Goal: Transaction & Acquisition: Purchase product/service

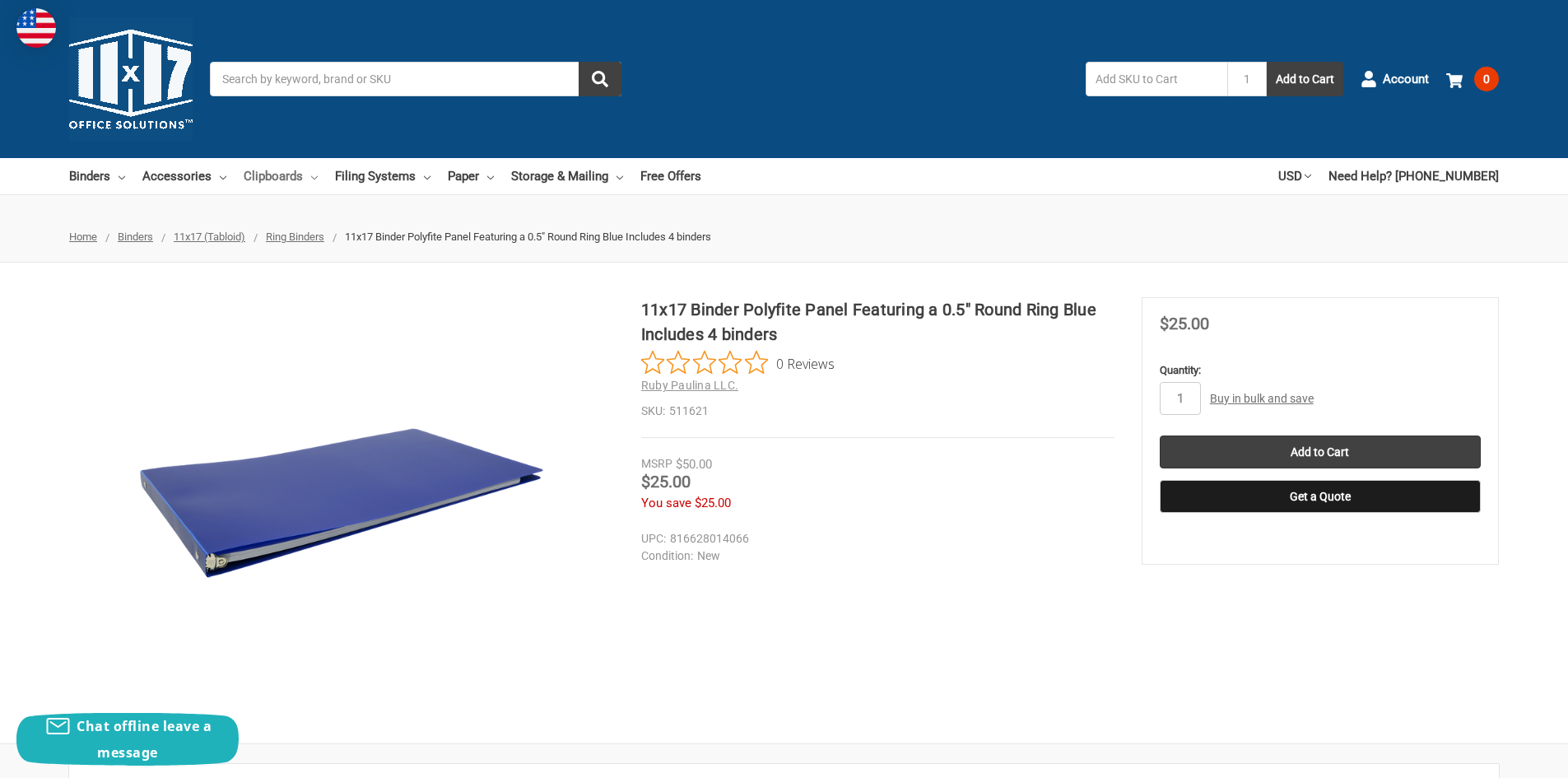
click at [290, 177] on link "Clipboards" at bounding box center [280, 176] width 74 height 36
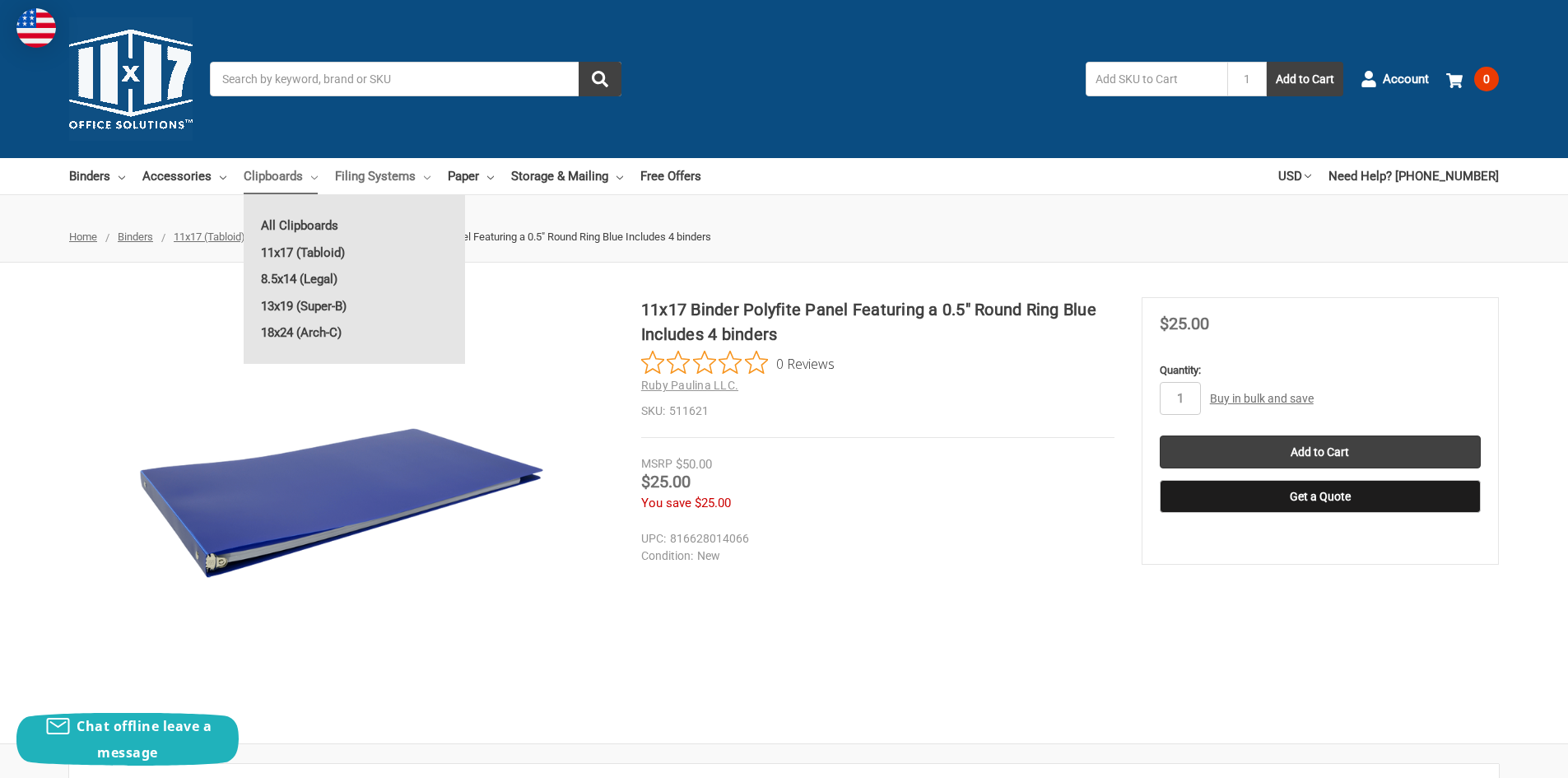
click at [379, 170] on link "Filing Systems" at bounding box center [382, 176] width 95 height 36
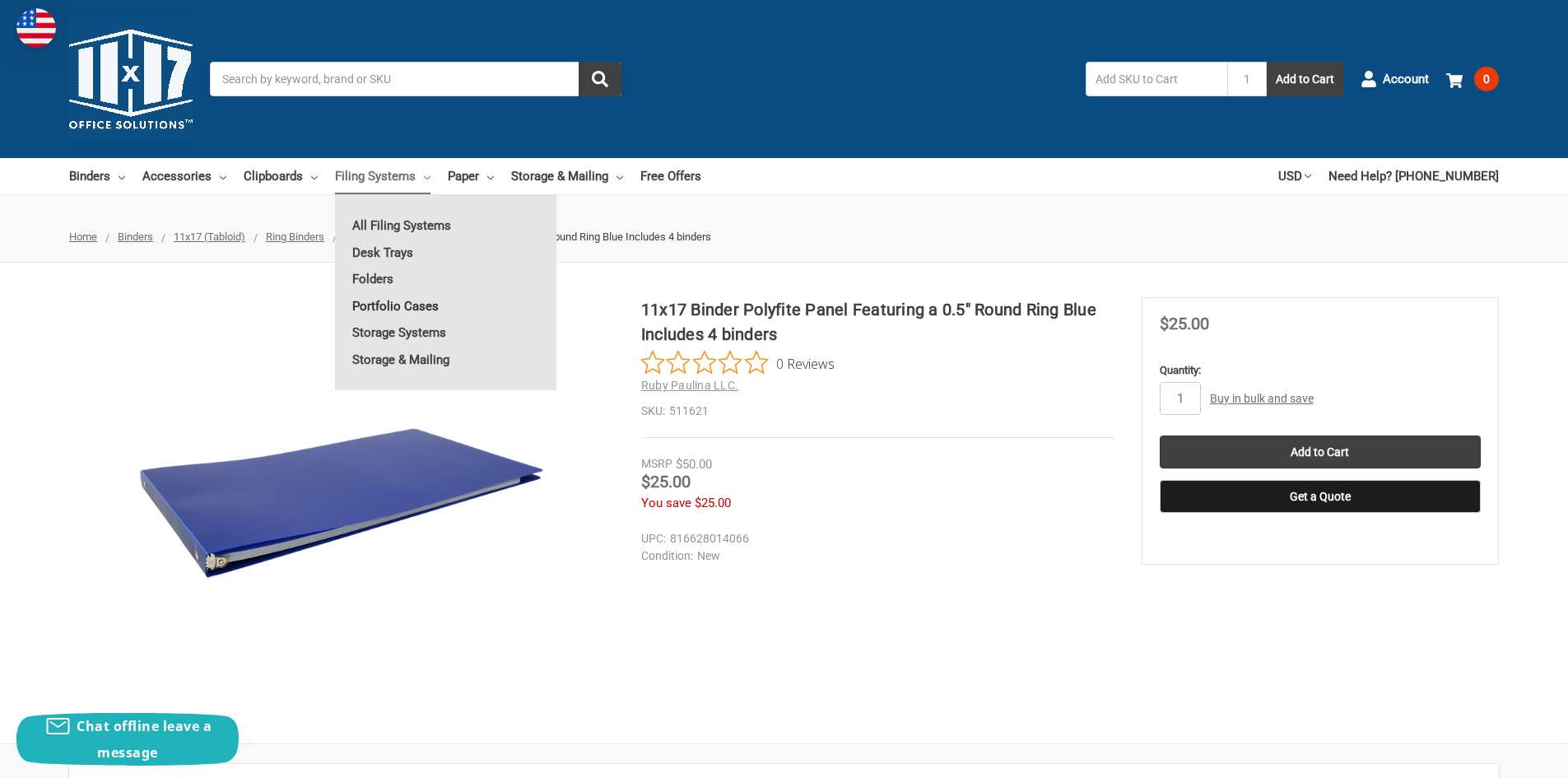
click at [408, 307] on link "Portfolio Cases" at bounding box center [446, 306] width 221 height 27
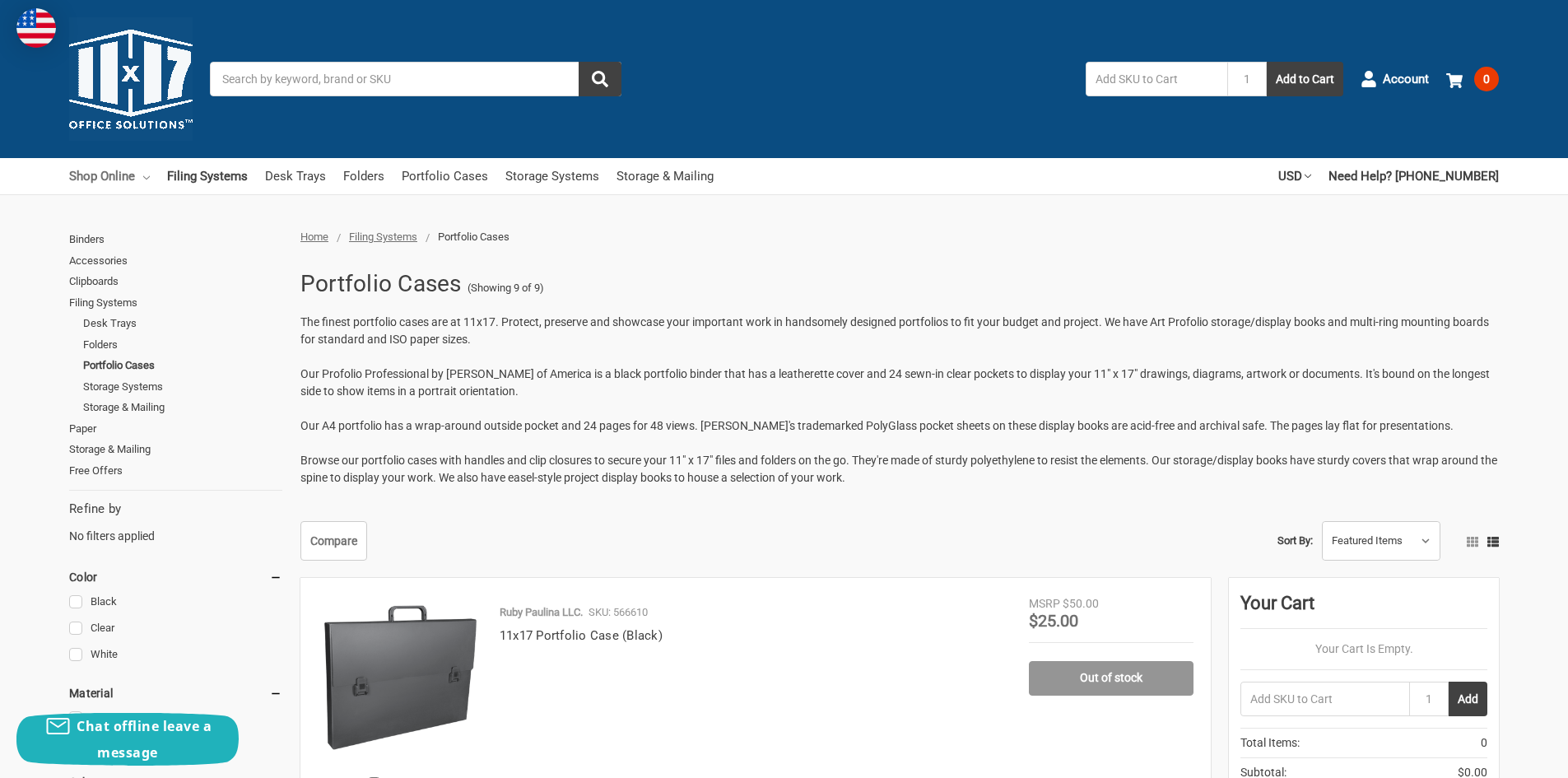
click at [114, 183] on link "Shop Online" at bounding box center [110, 176] width 81 height 36
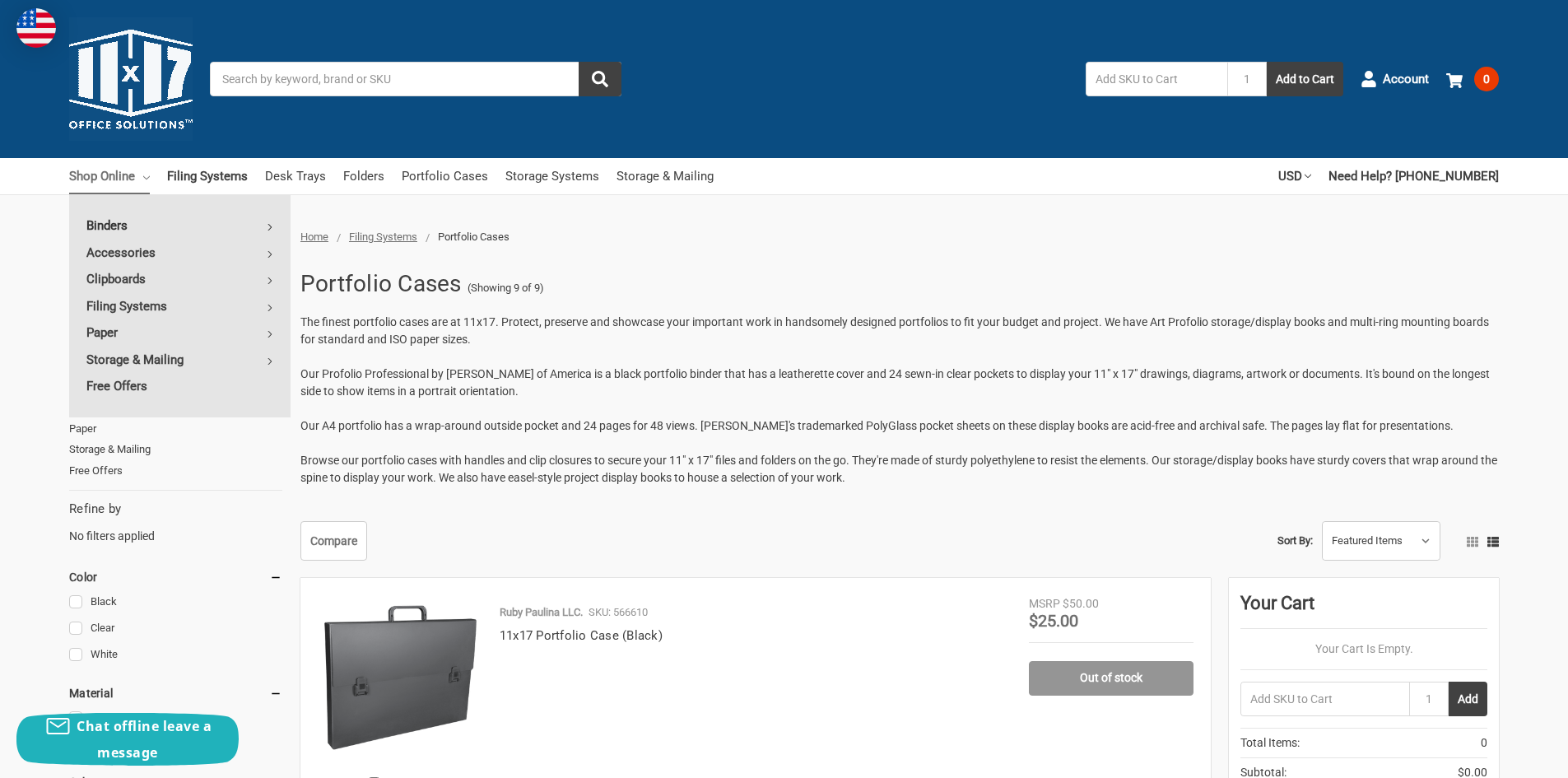
click at [112, 224] on link "Binders" at bounding box center [180, 225] width 221 height 27
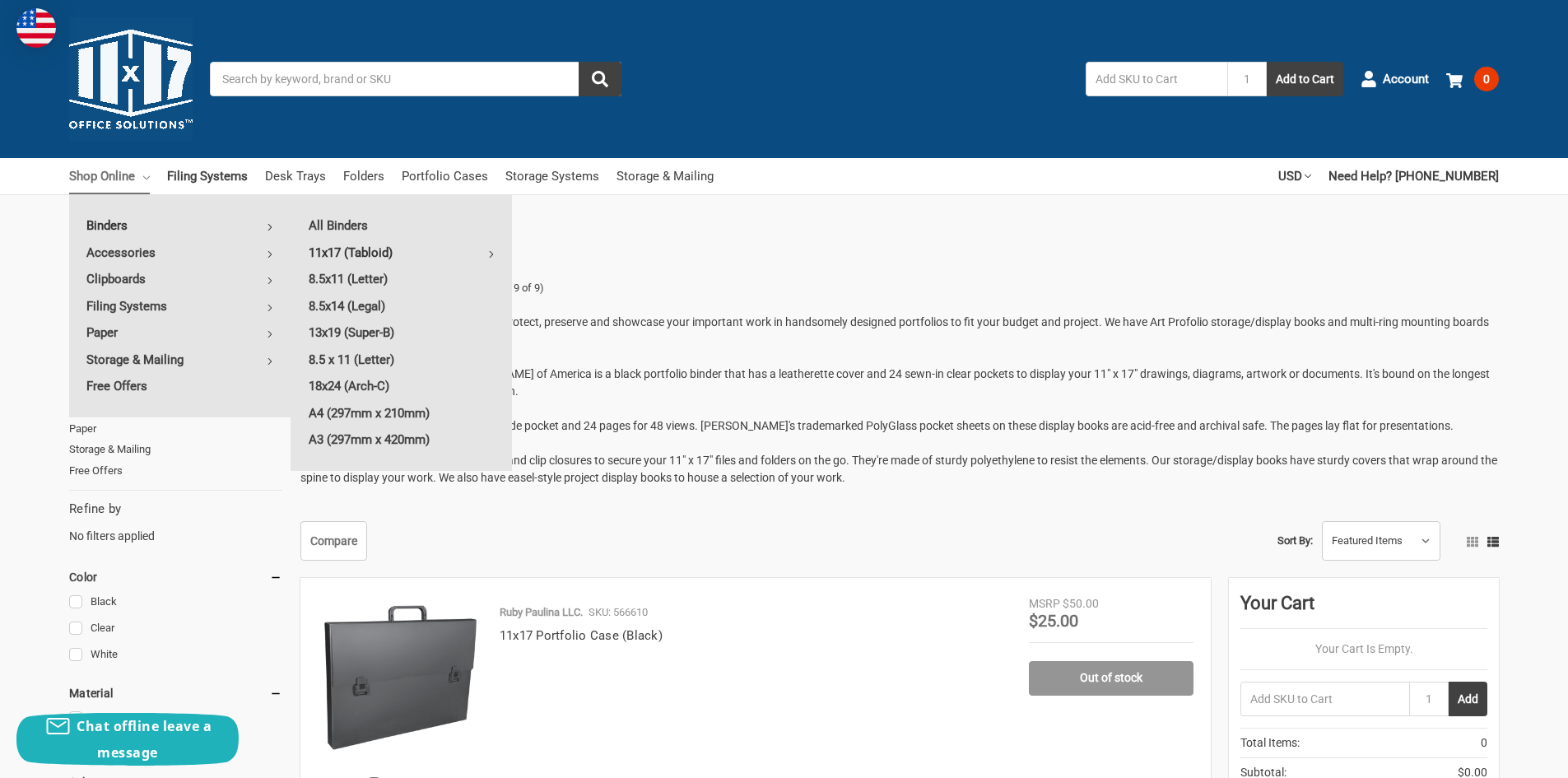
click at [351, 250] on link "11x17 (Tabloid)" at bounding box center [401, 252] width 220 height 27
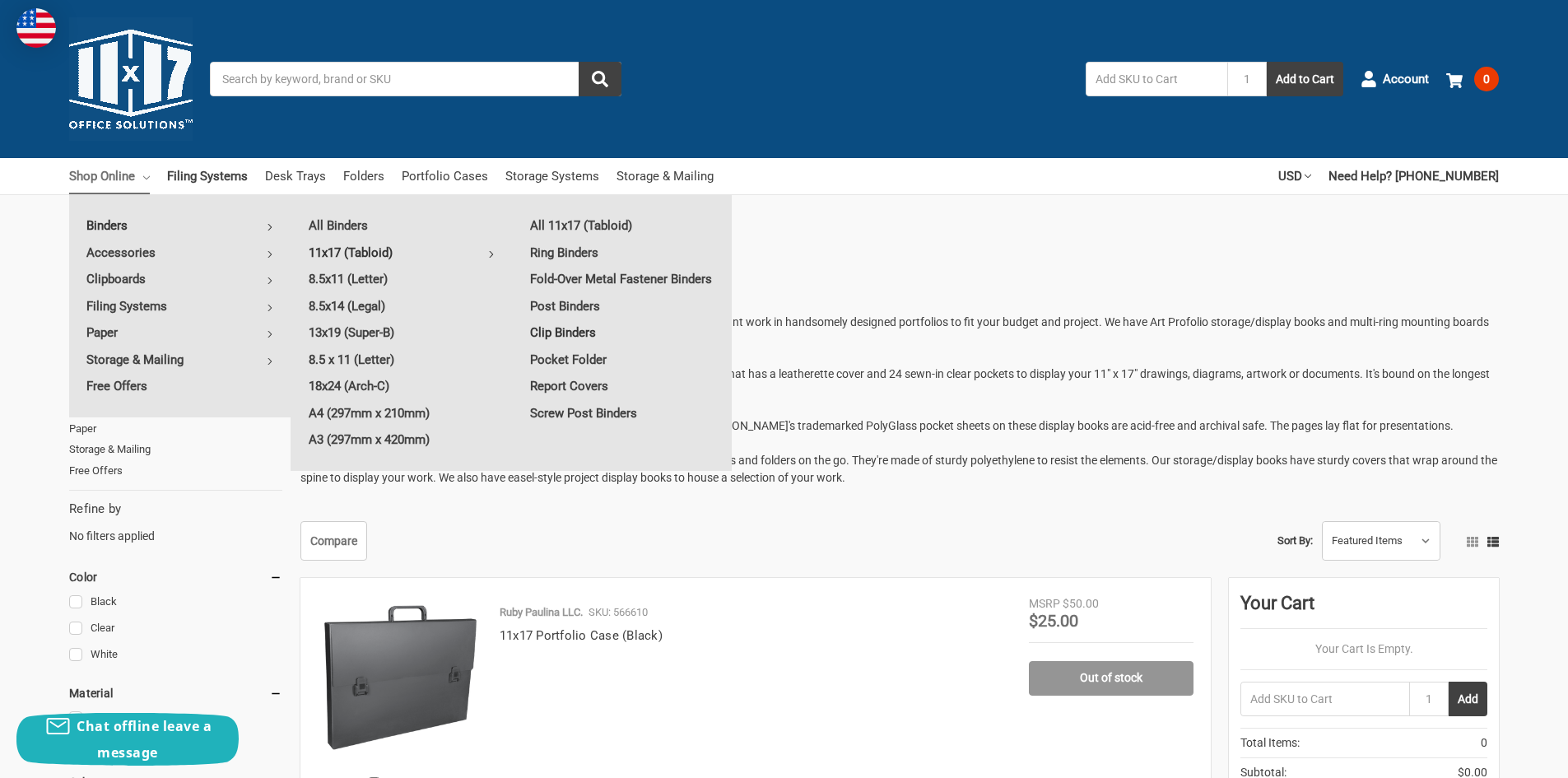
click at [585, 327] on link "Clip Binders" at bounding box center [622, 332] width 219 height 27
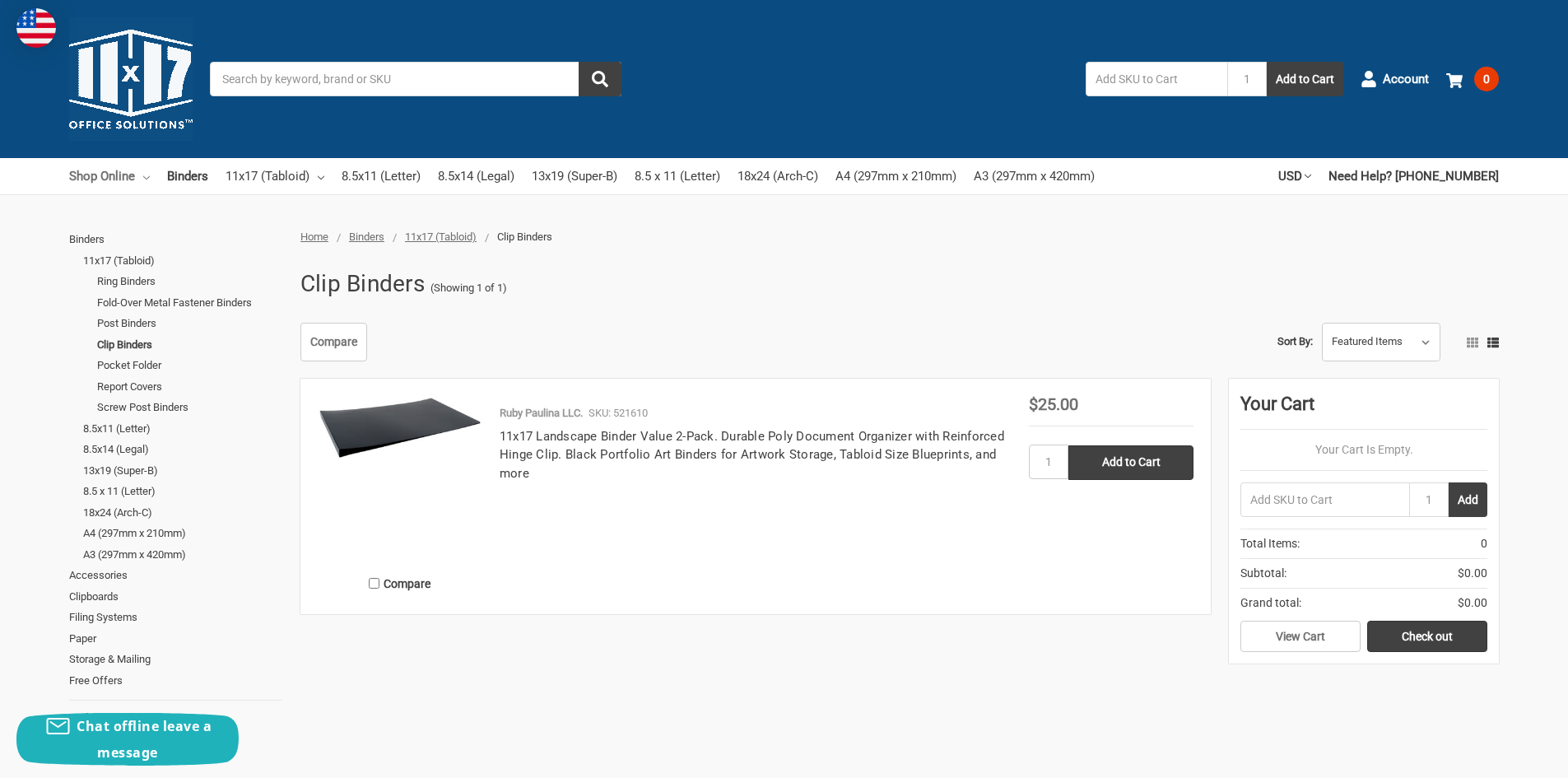
click at [106, 181] on link "Shop Online" at bounding box center [110, 176] width 81 height 36
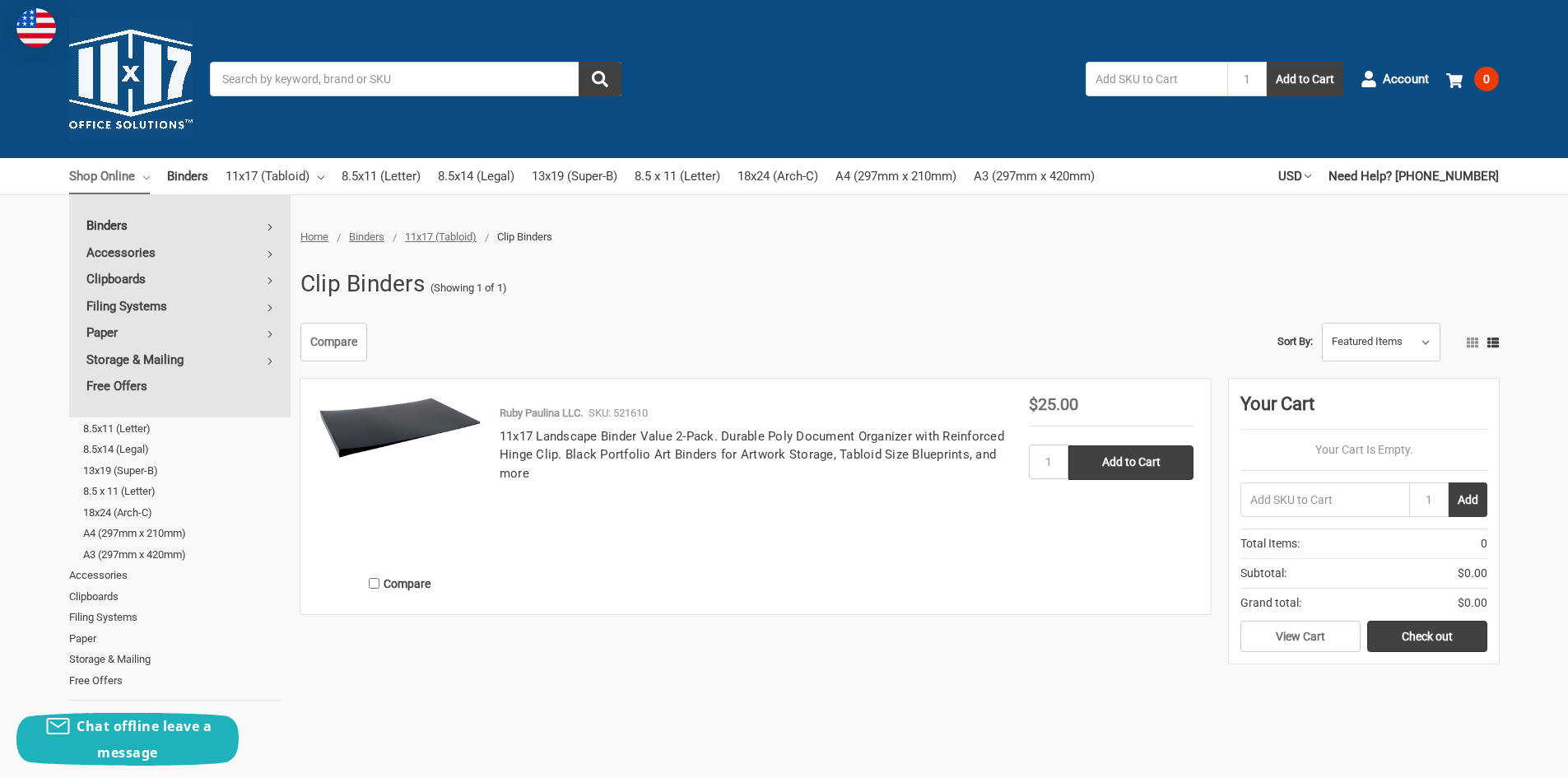
click at [135, 224] on link "Binders" at bounding box center [180, 225] width 221 height 27
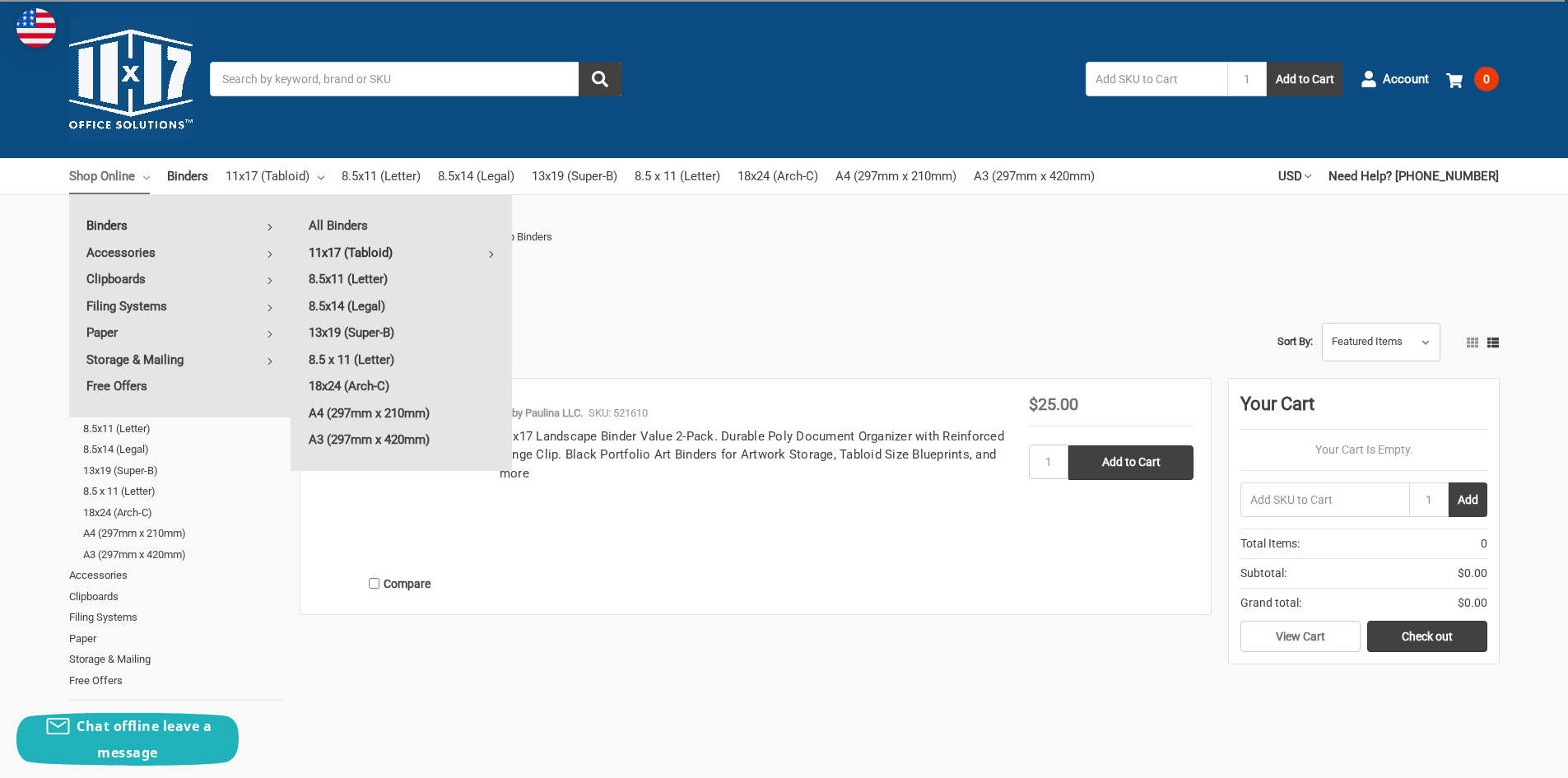
click at [342, 248] on link "11x17 (Tabloid)" at bounding box center [401, 252] width 220 height 27
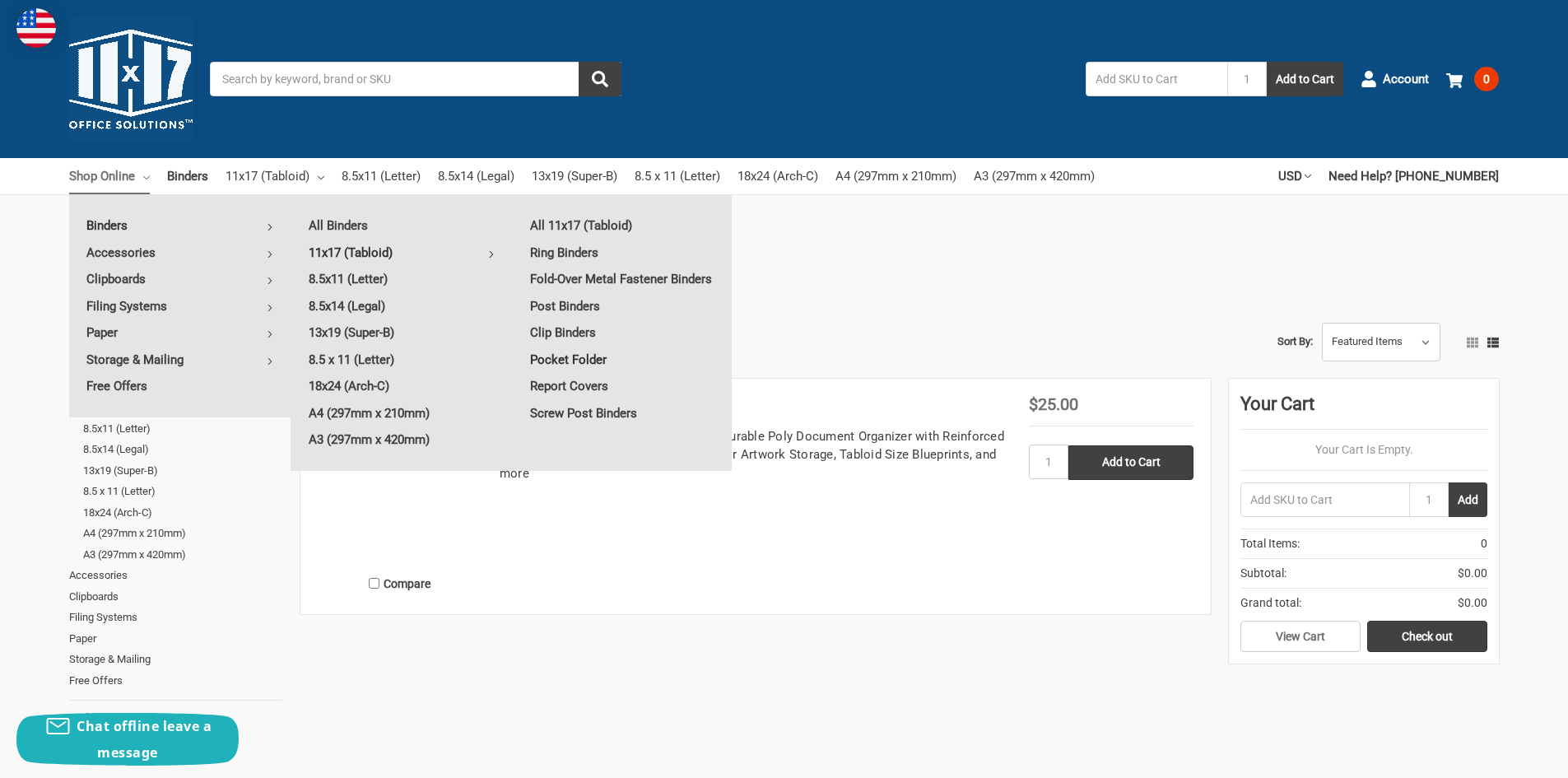
click at [584, 361] on link "Pocket Folder" at bounding box center [622, 359] width 219 height 27
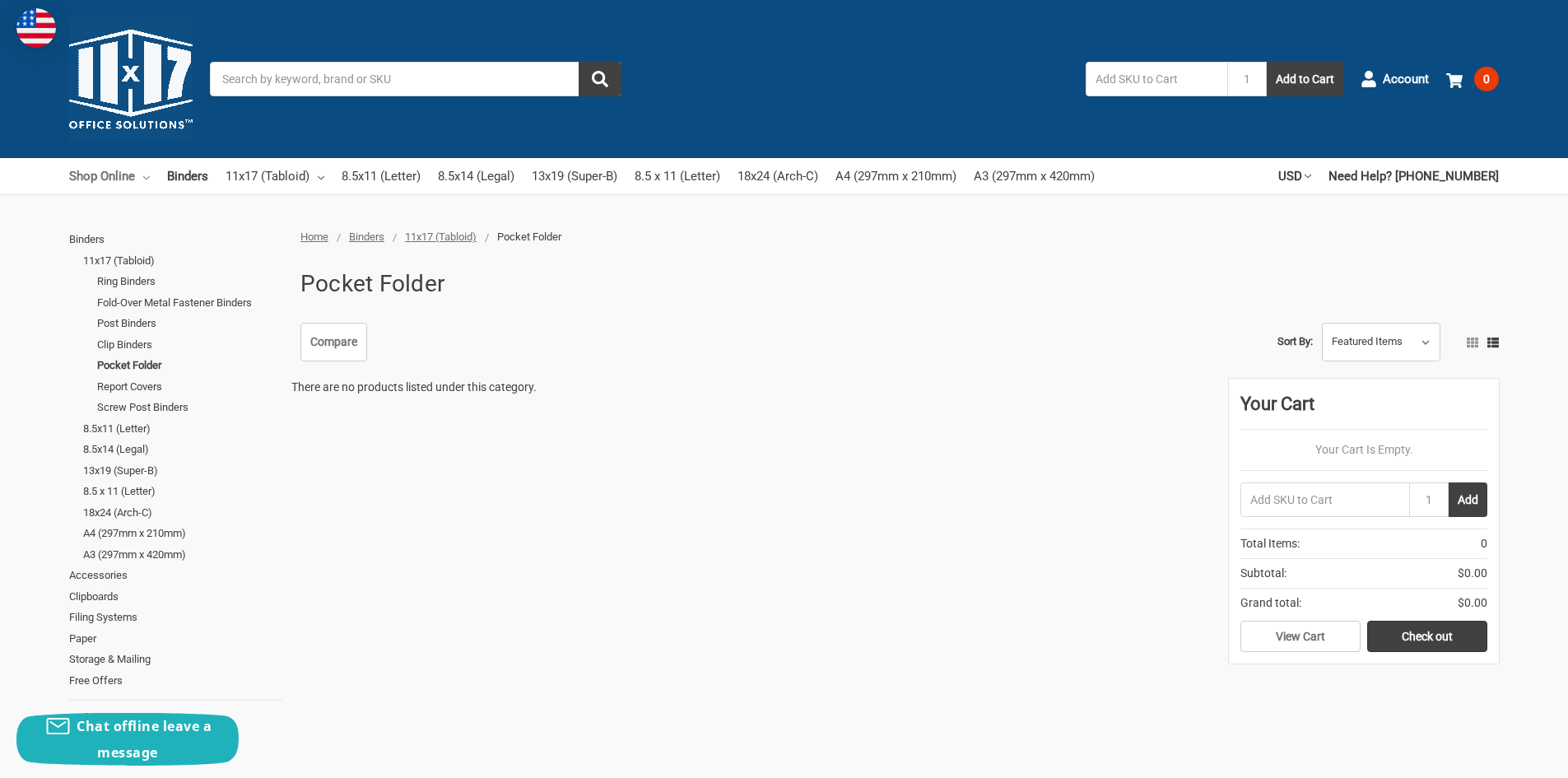
click at [87, 188] on link "Shop Online" at bounding box center [110, 176] width 81 height 36
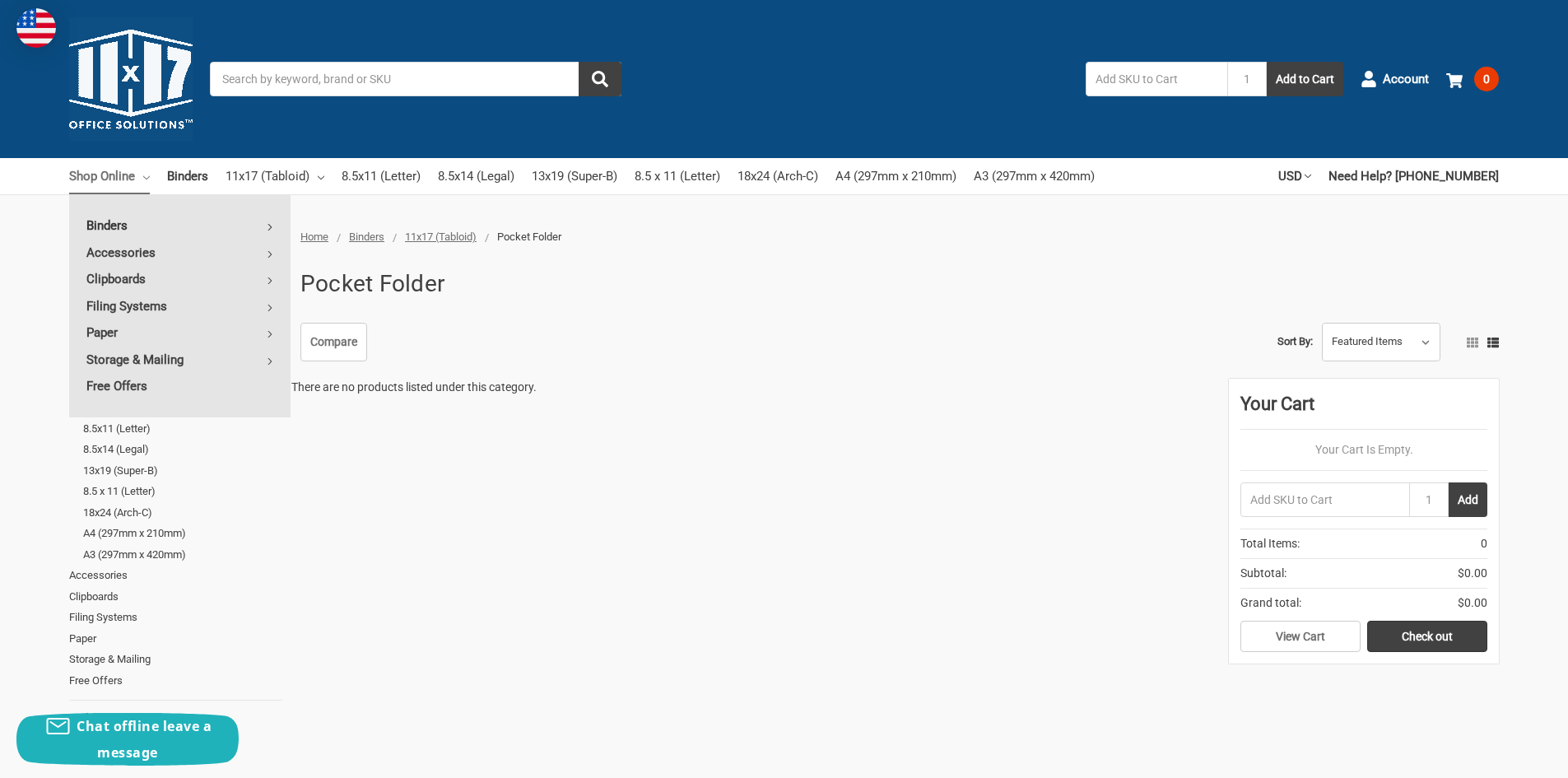
click at [166, 214] on link "Binders" at bounding box center [180, 225] width 221 height 27
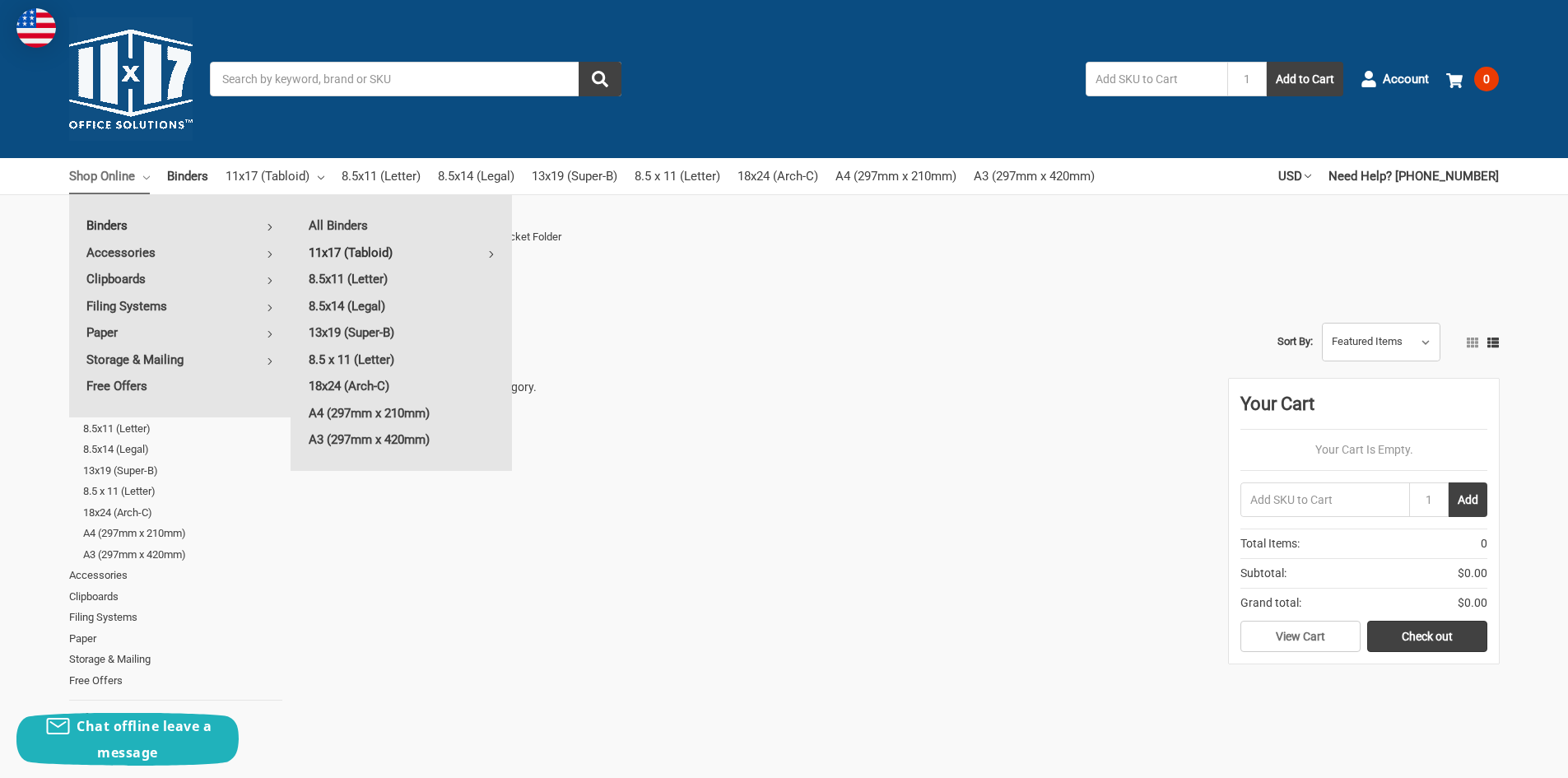
click at [384, 249] on link "11x17 (Tabloid)" at bounding box center [401, 252] width 220 height 27
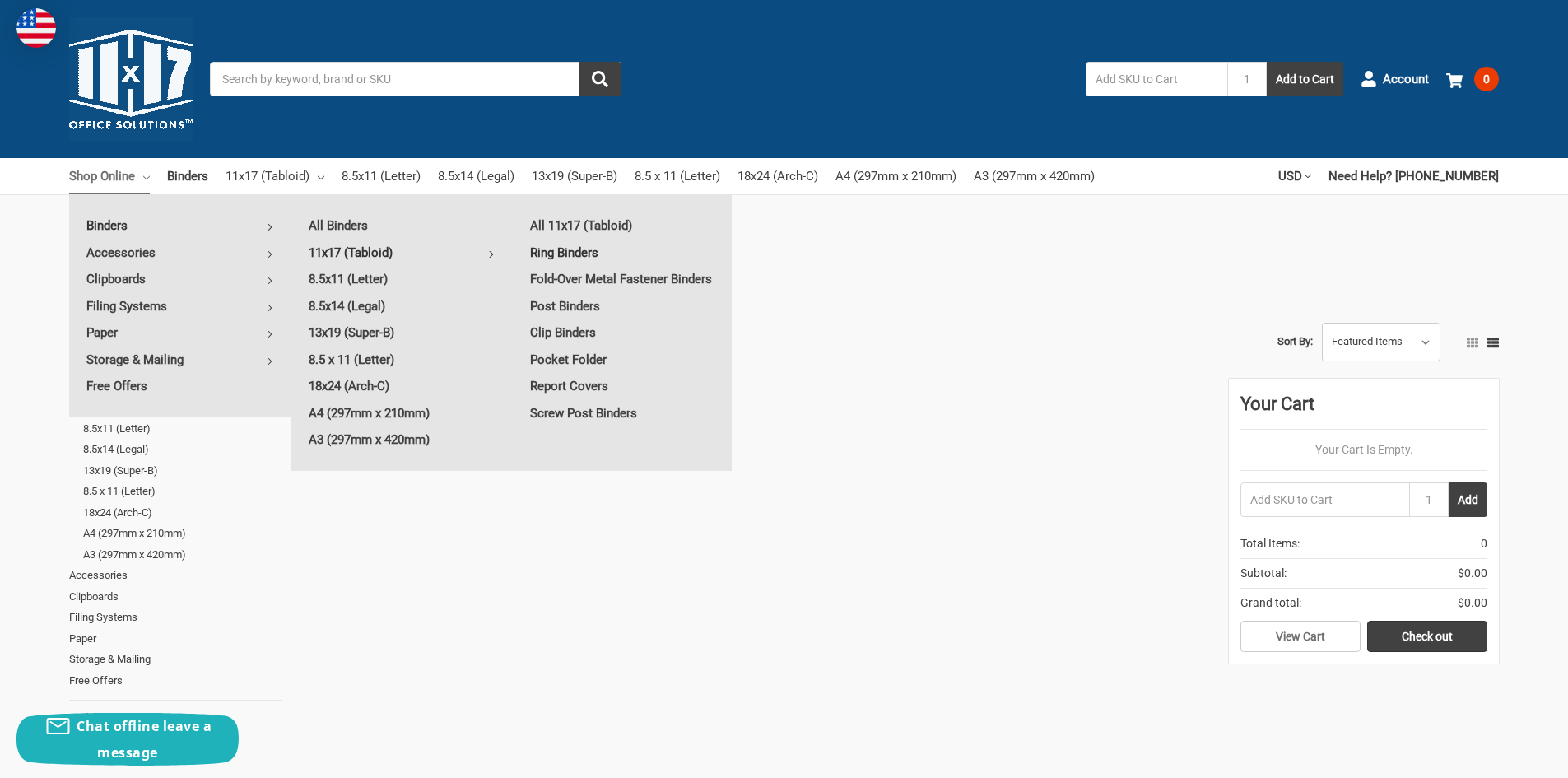
click at [562, 249] on link "Ring Binders" at bounding box center [622, 252] width 219 height 27
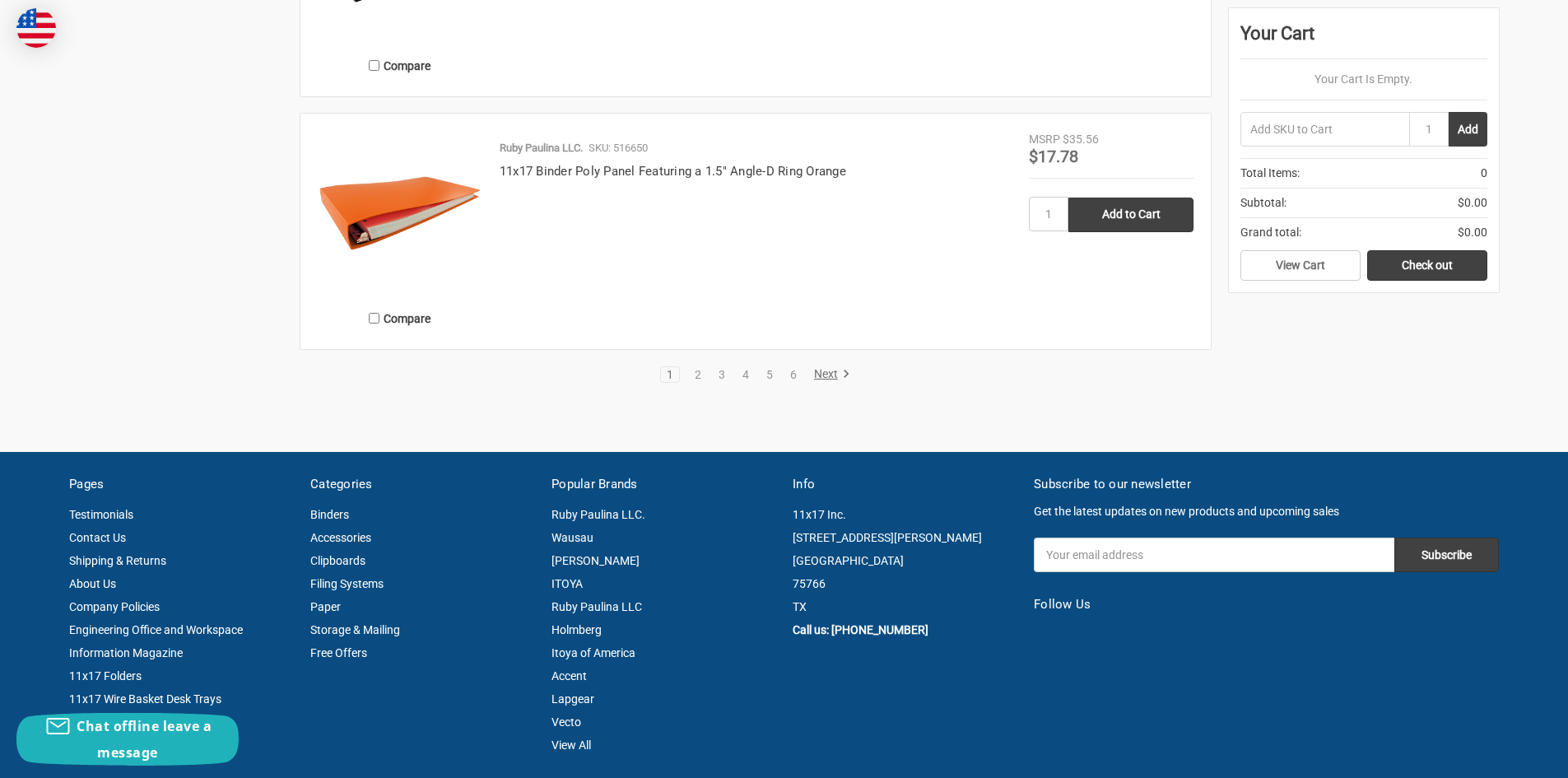
scroll to position [3045, 0]
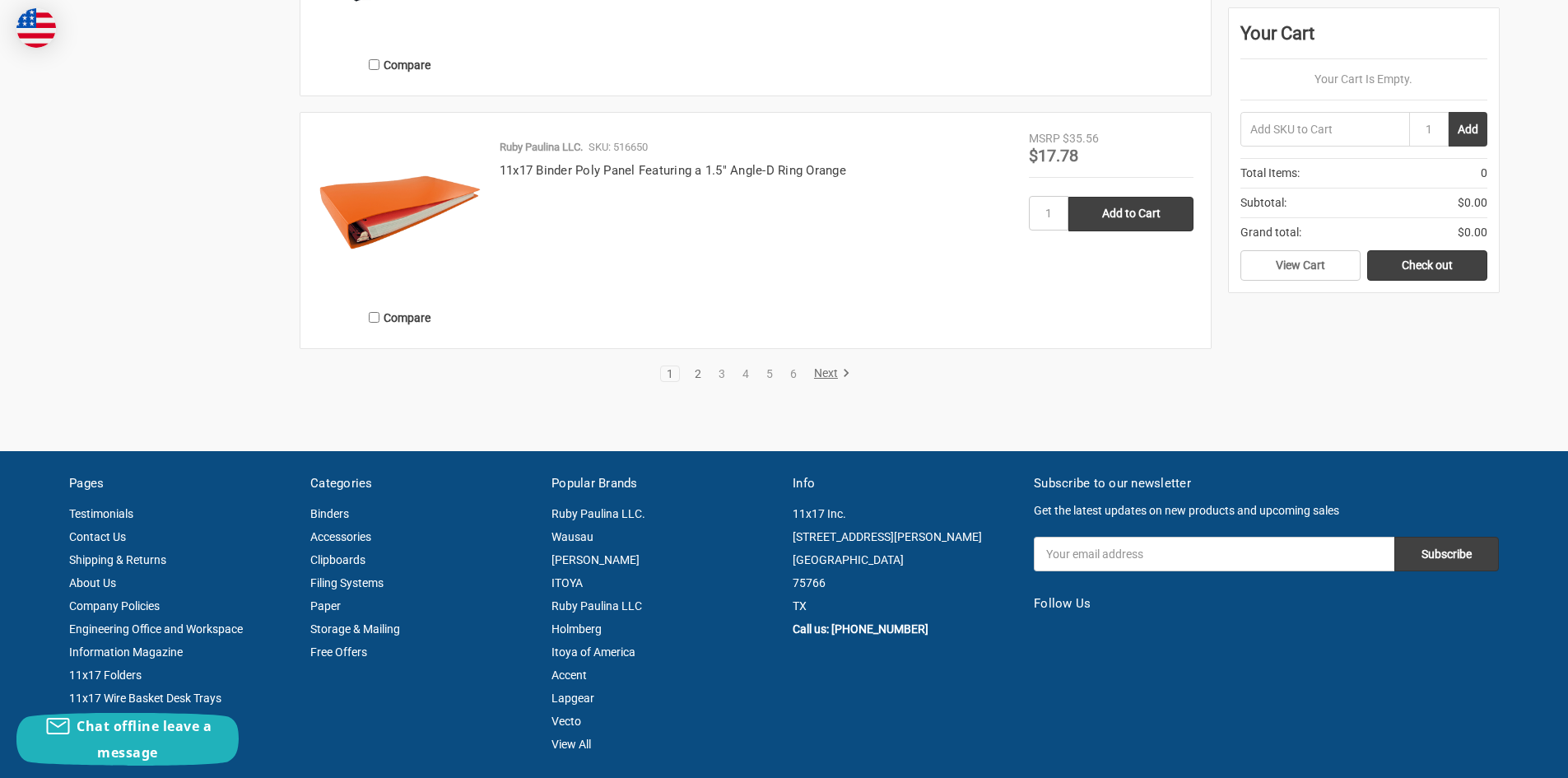
click at [690, 368] on link "2" at bounding box center [697, 373] width 18 height 11
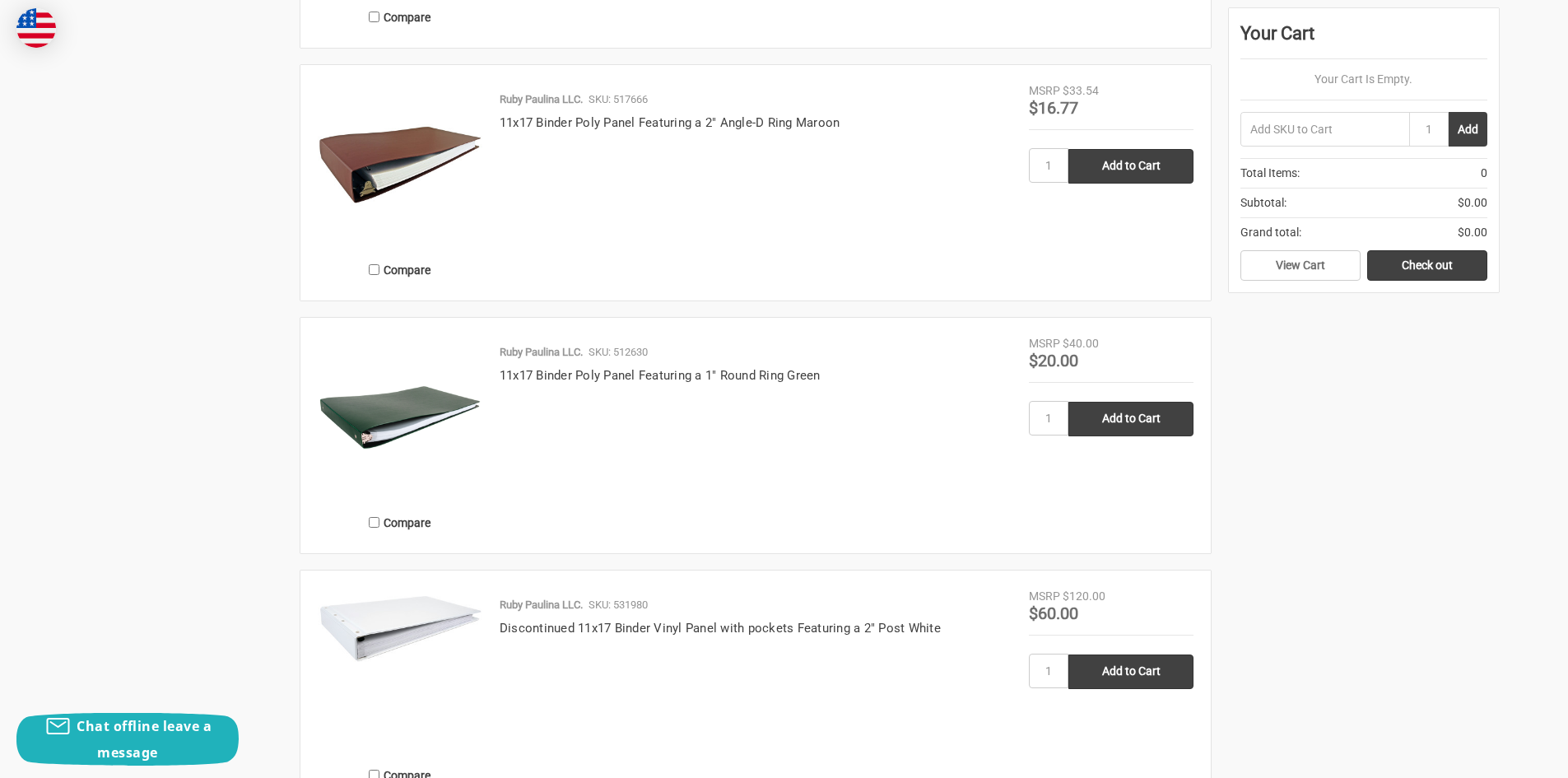
scroll to position [2881, 0]
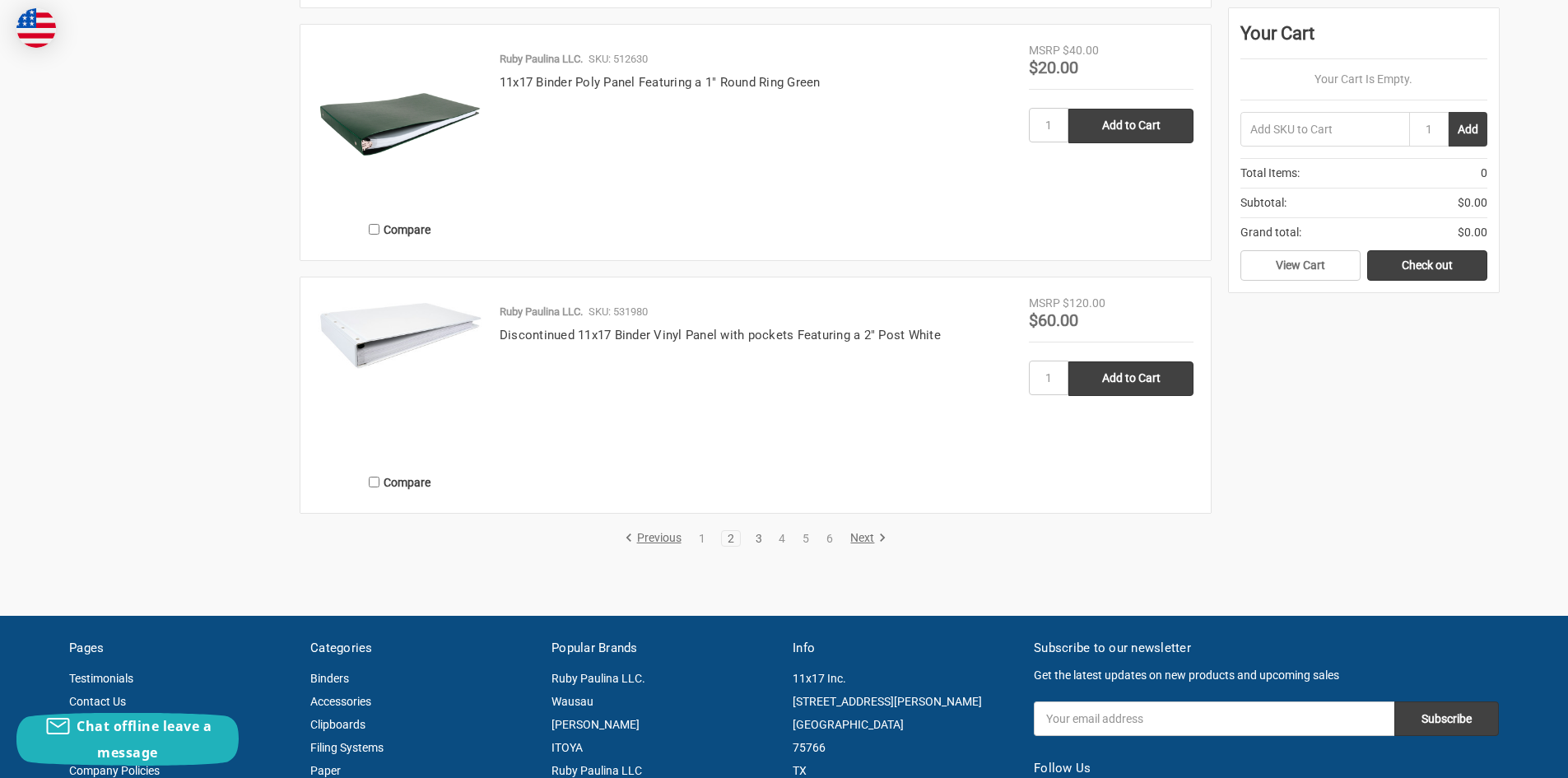
click at [757, 536] on link "3" at bounding box center [758, 537] width 18 height 11
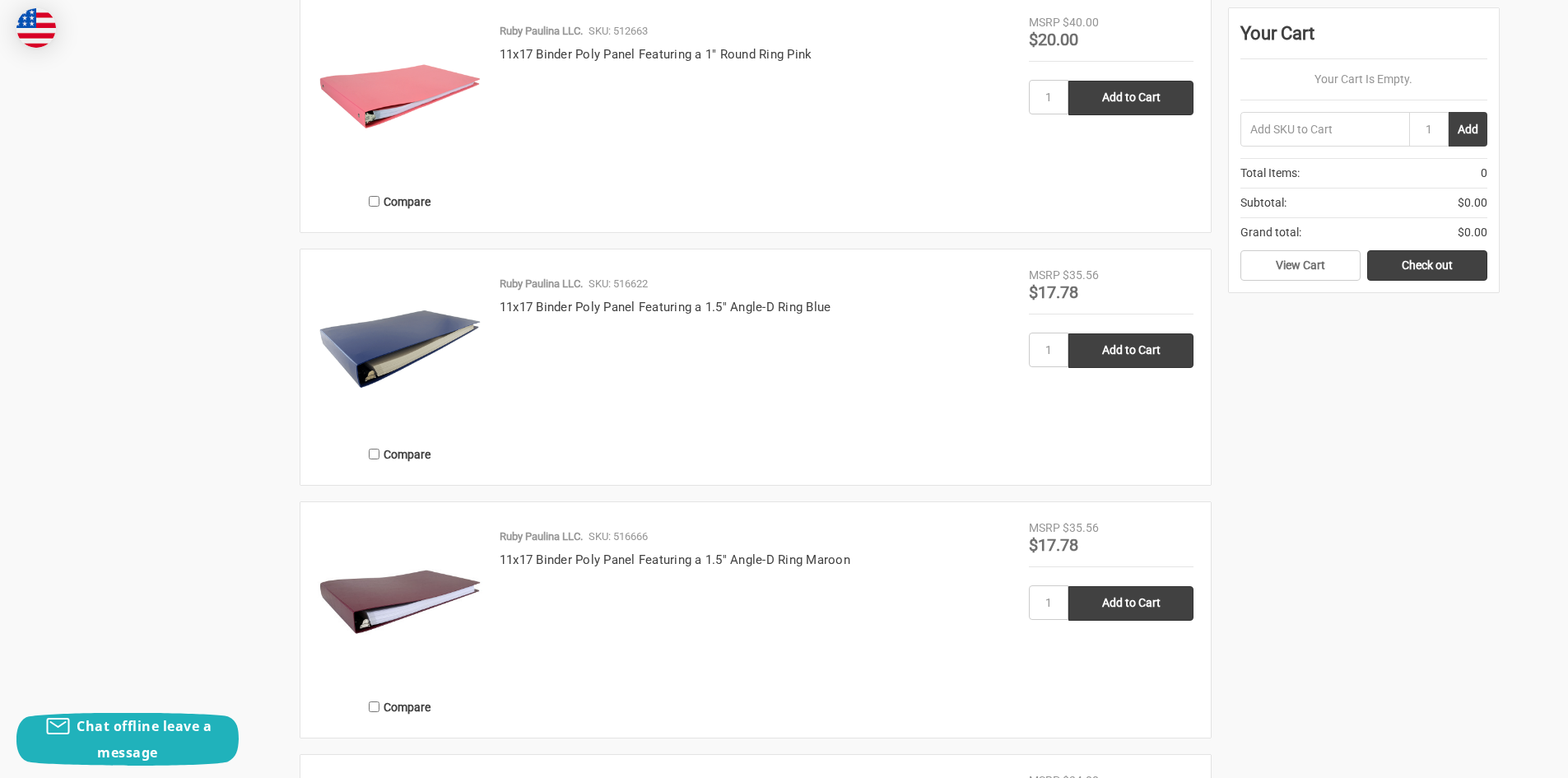
scroll to position [2715, 0]
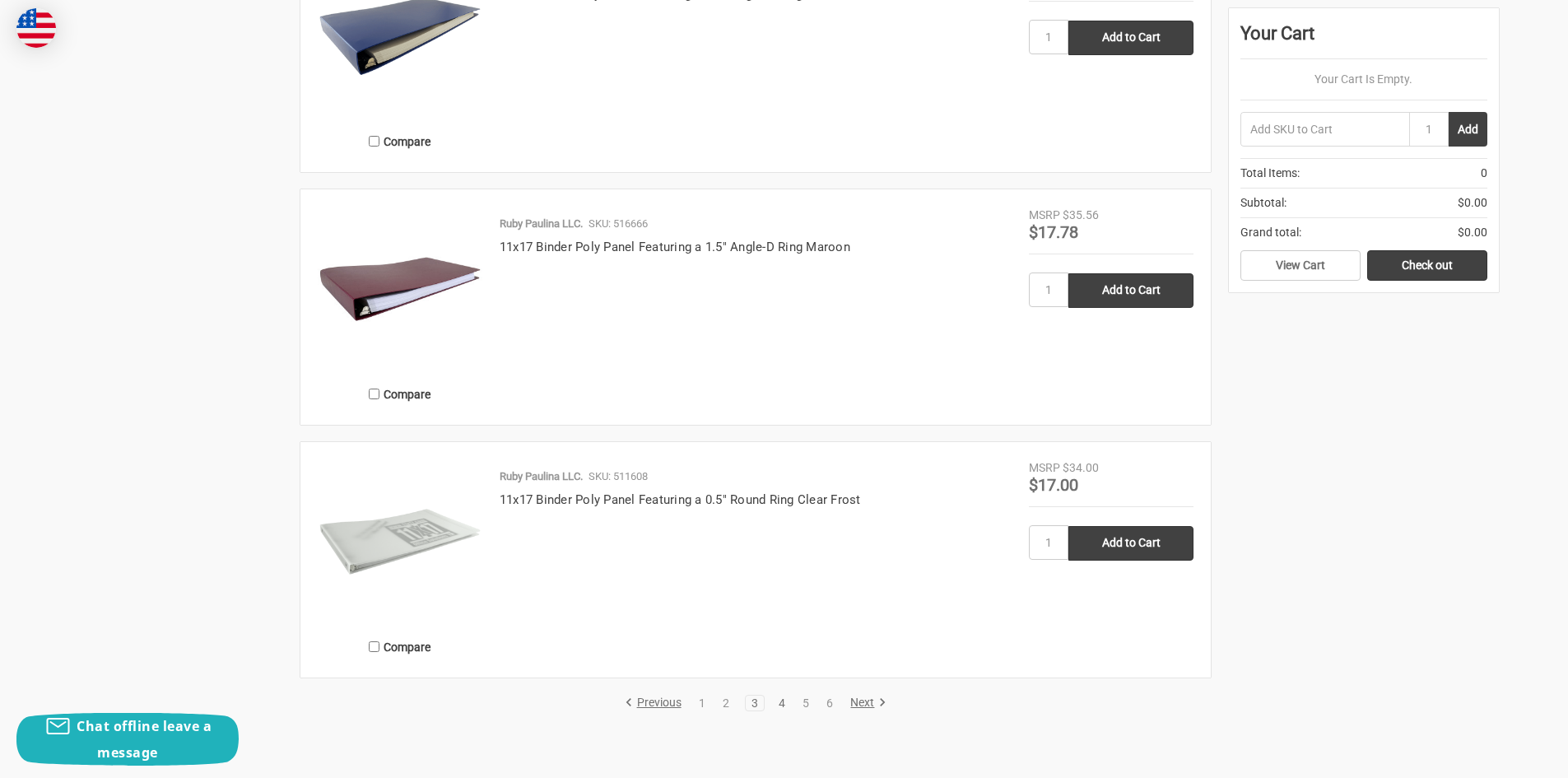
click at [787, 698] on link "4" at bounding box center [781, 702] width 18 height 11
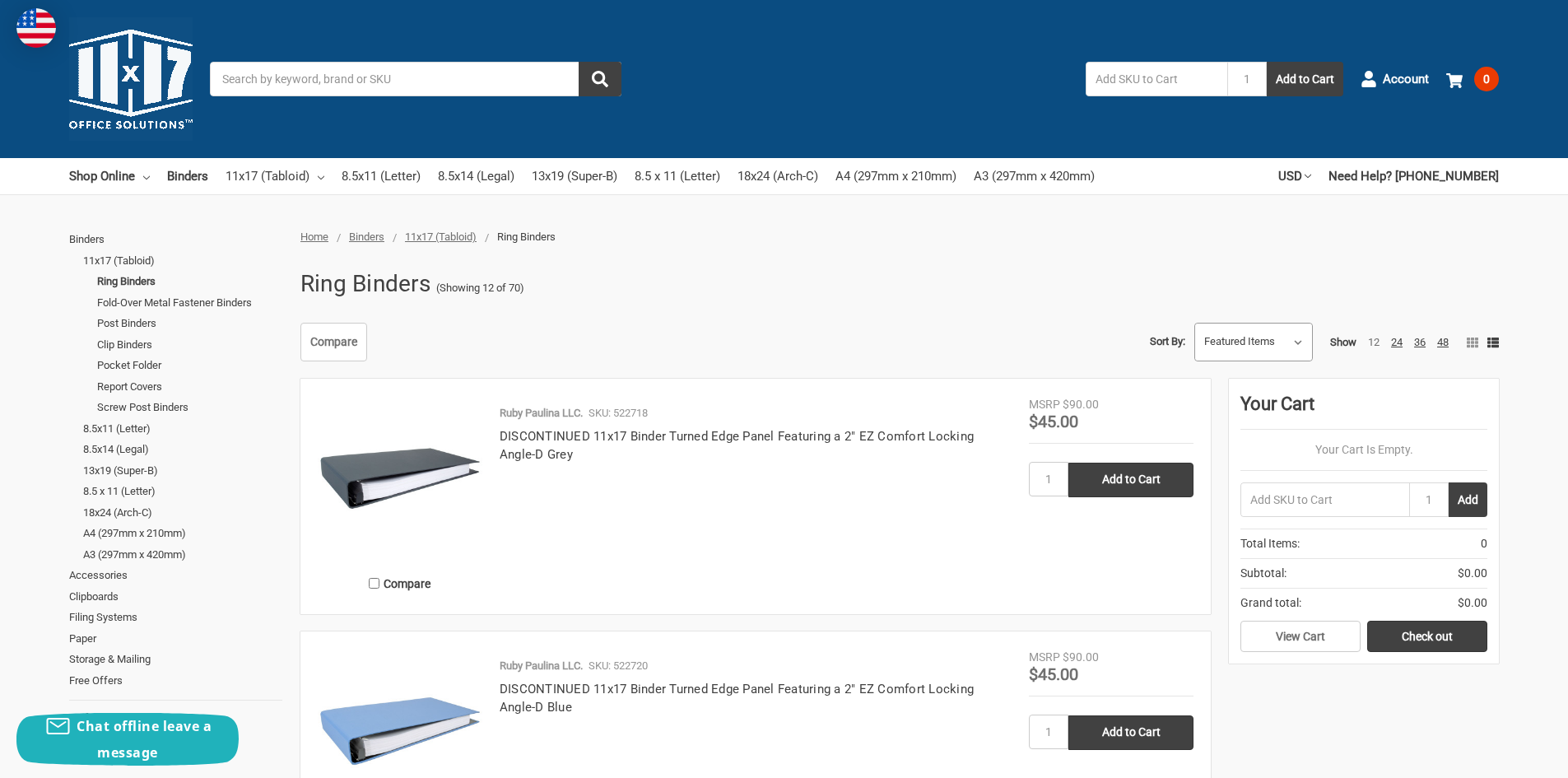
click at [1291, 336] on select "Featured Items Newest Items Best Selling A to Z Z to A By Review Price: Ascendi…" at bounding box center [1254, 342] width 117 height 38
click at [1287, 293] on div "Ring Binders (Showing 12 of 70)" at bounding box center [895, 284] width 1207 height 43
click at [1282, 335] on select "Featured Items Newest Items Best Selling A to Z Z to A By Review Price: Ascendi…" at bounding box center [1254, 342] width 117 height 38
select select "bestselling"
click at [1195, 323] on select "Featured Items Newest Items Best Selling A to Z Z to A By Review Price: Ascendi…" at bounding box center [1254, 342] width 117 height 38
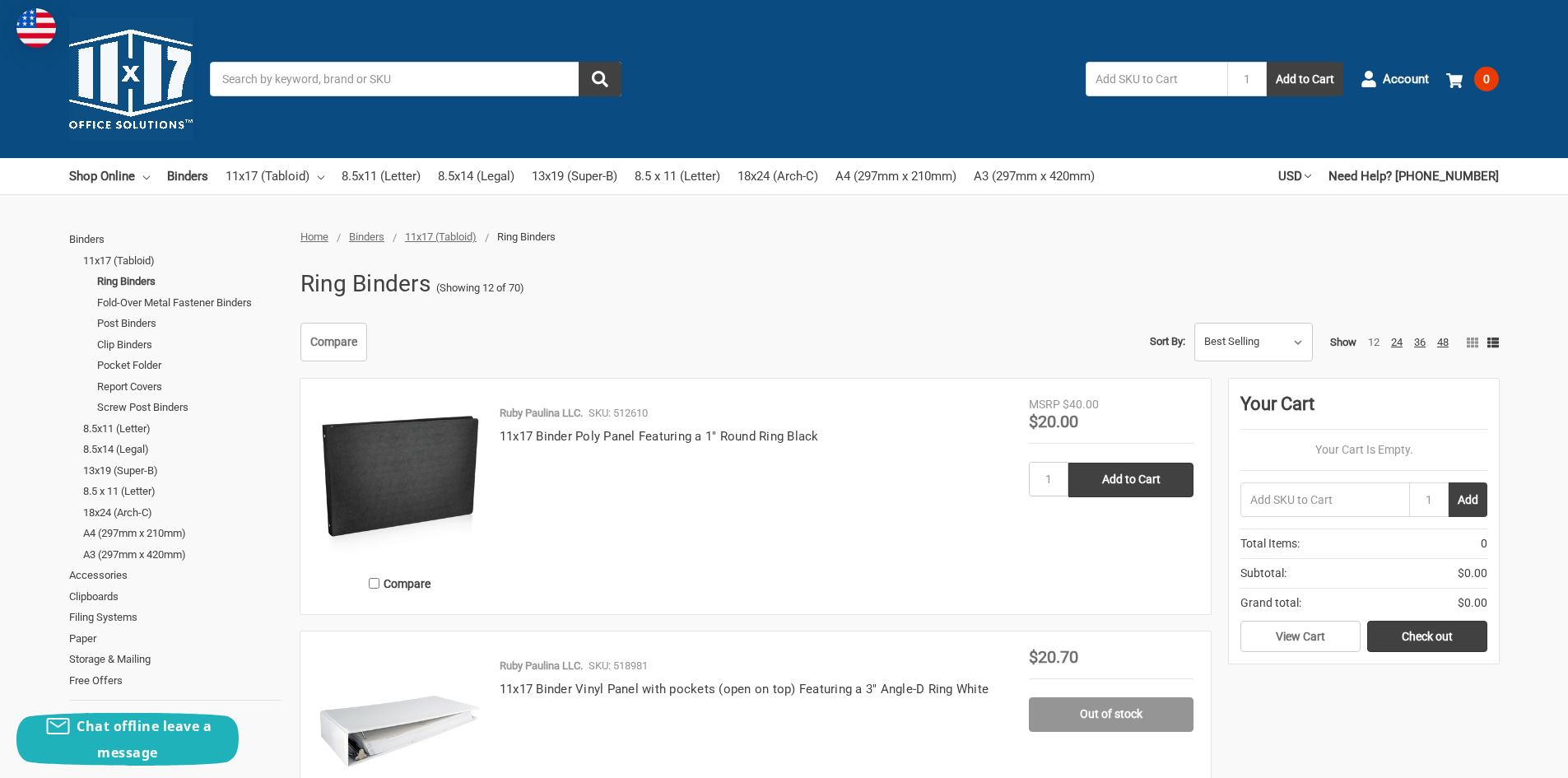
click at [437, 453] on img at bounding box center [400, 478] width 165 height 165
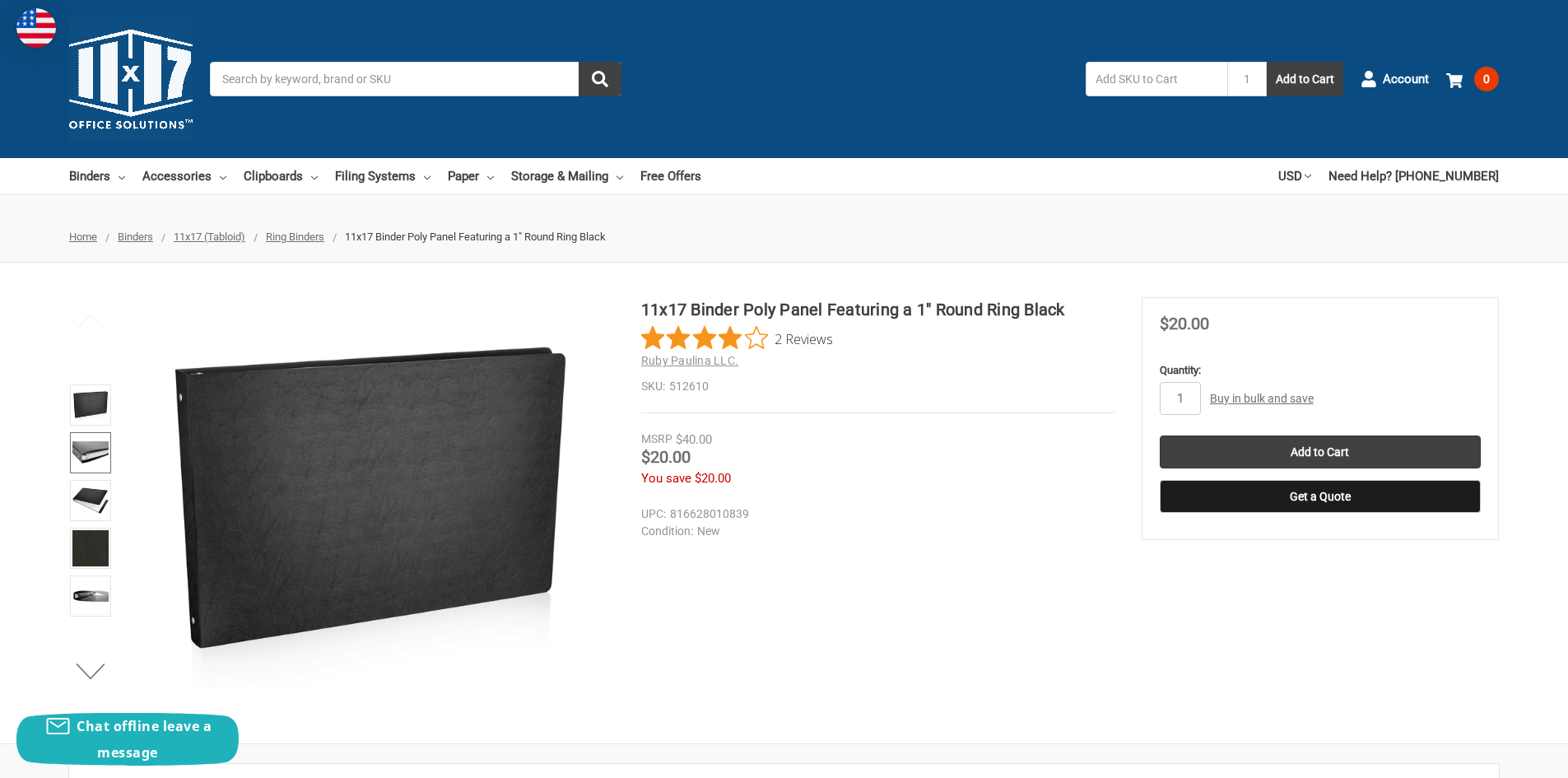
click at [99, 453] on img at bounding box center [91, 452] width 36 height 36
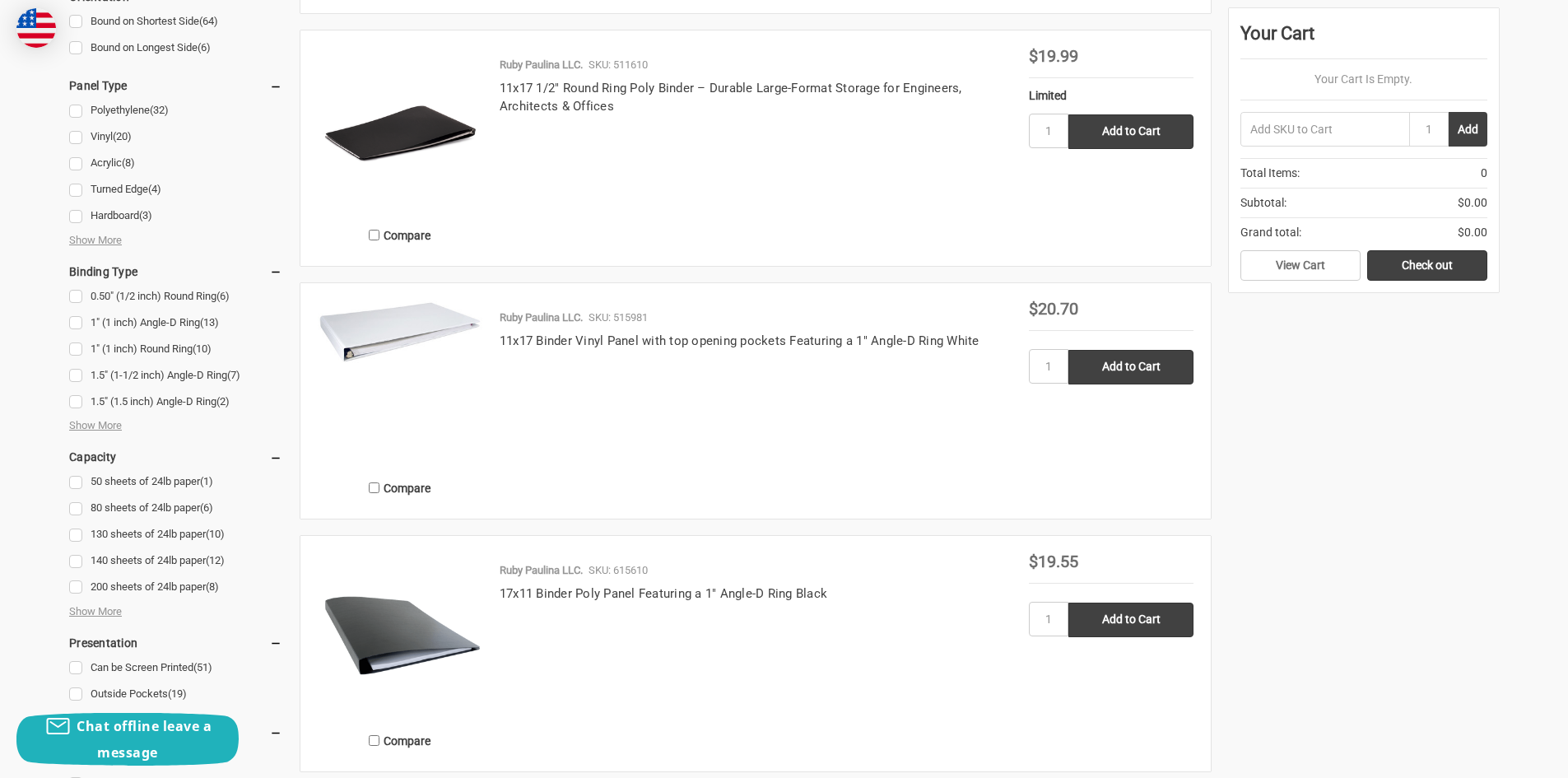
scroll to position [1152, 0]
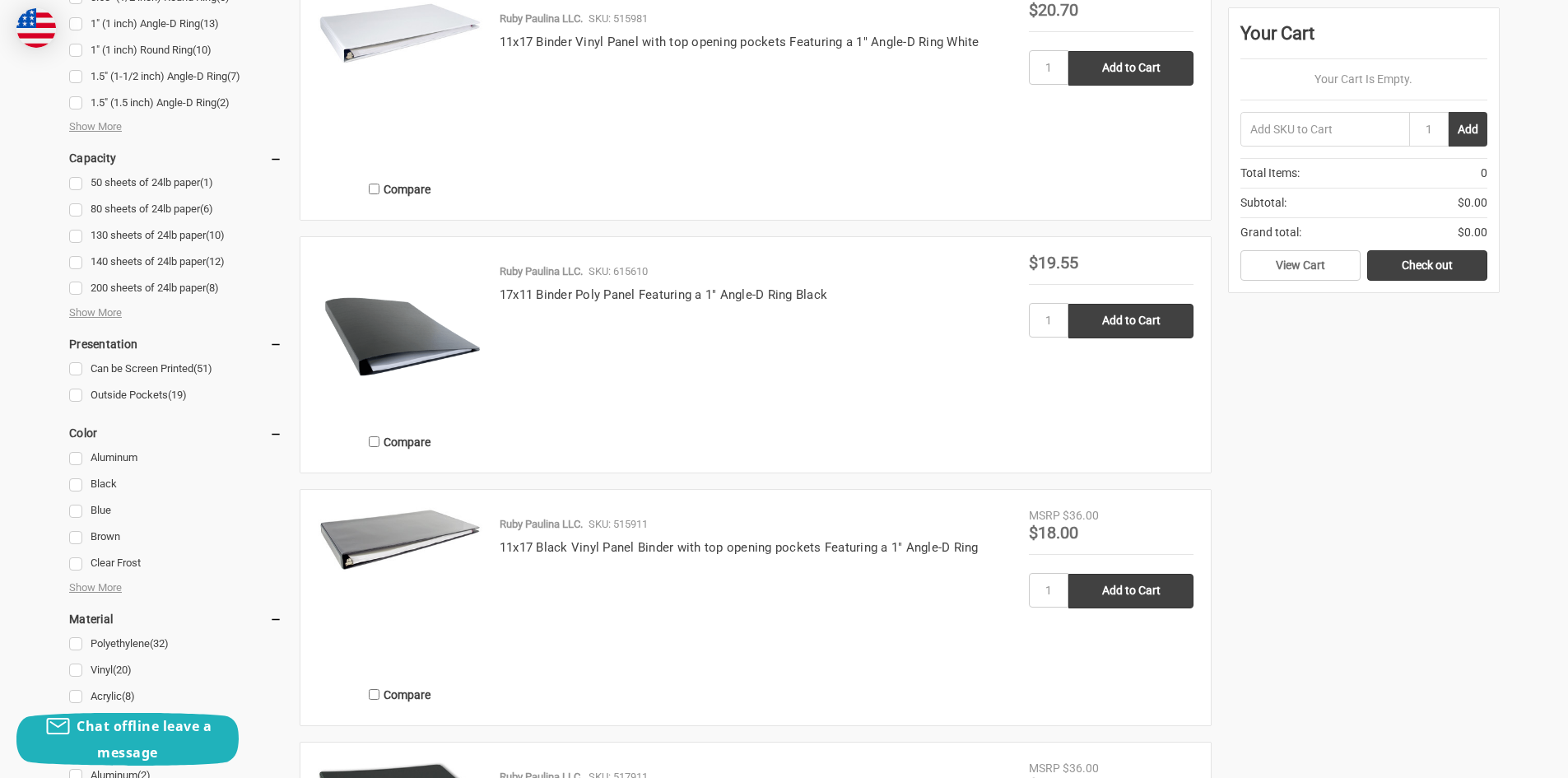
click at [413, 308] on img at bounding box center [400, 337] width 165 height 165
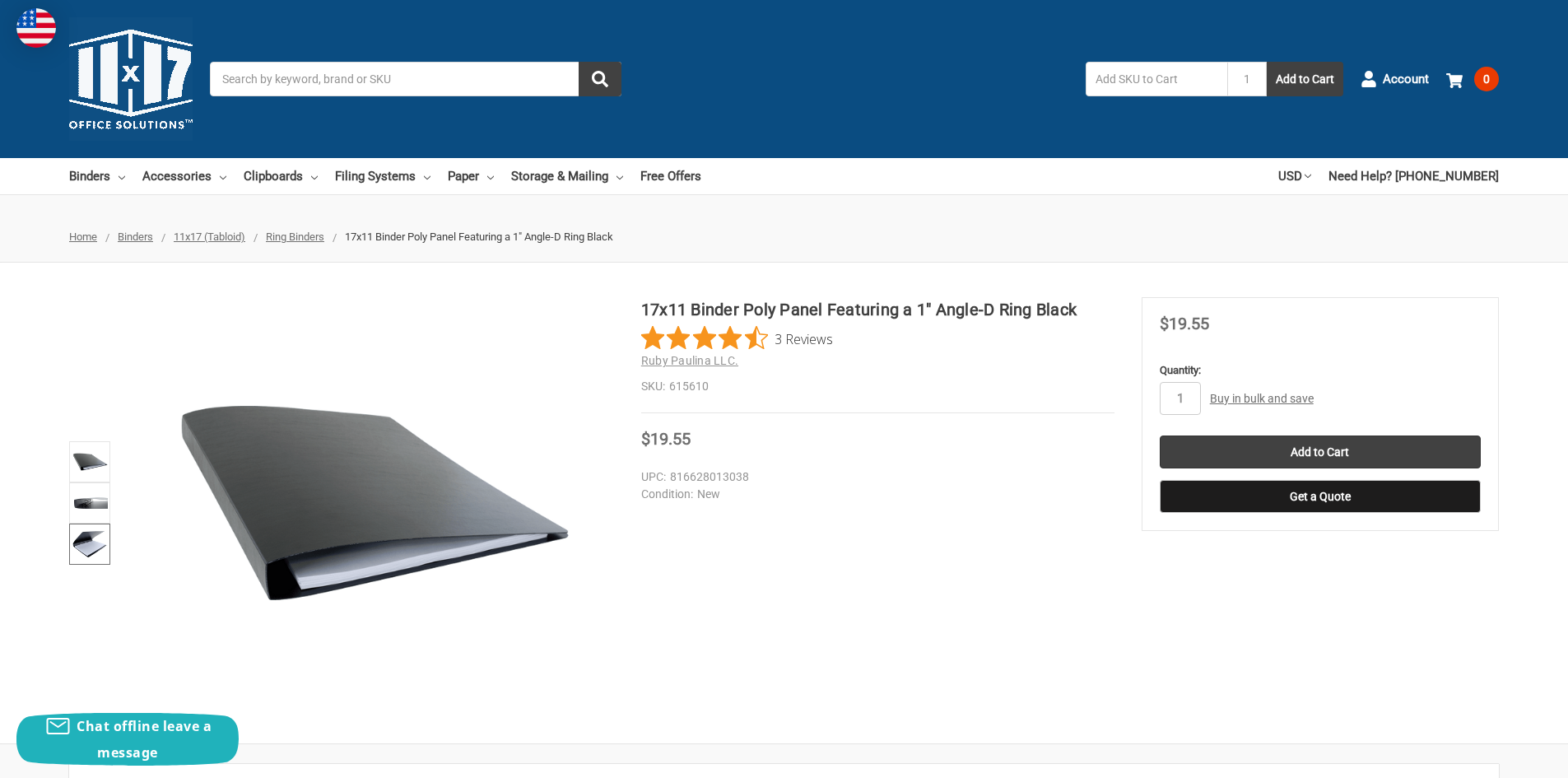
click at [86, 548] on img at bounding box center [90, 544] width 36 height 36
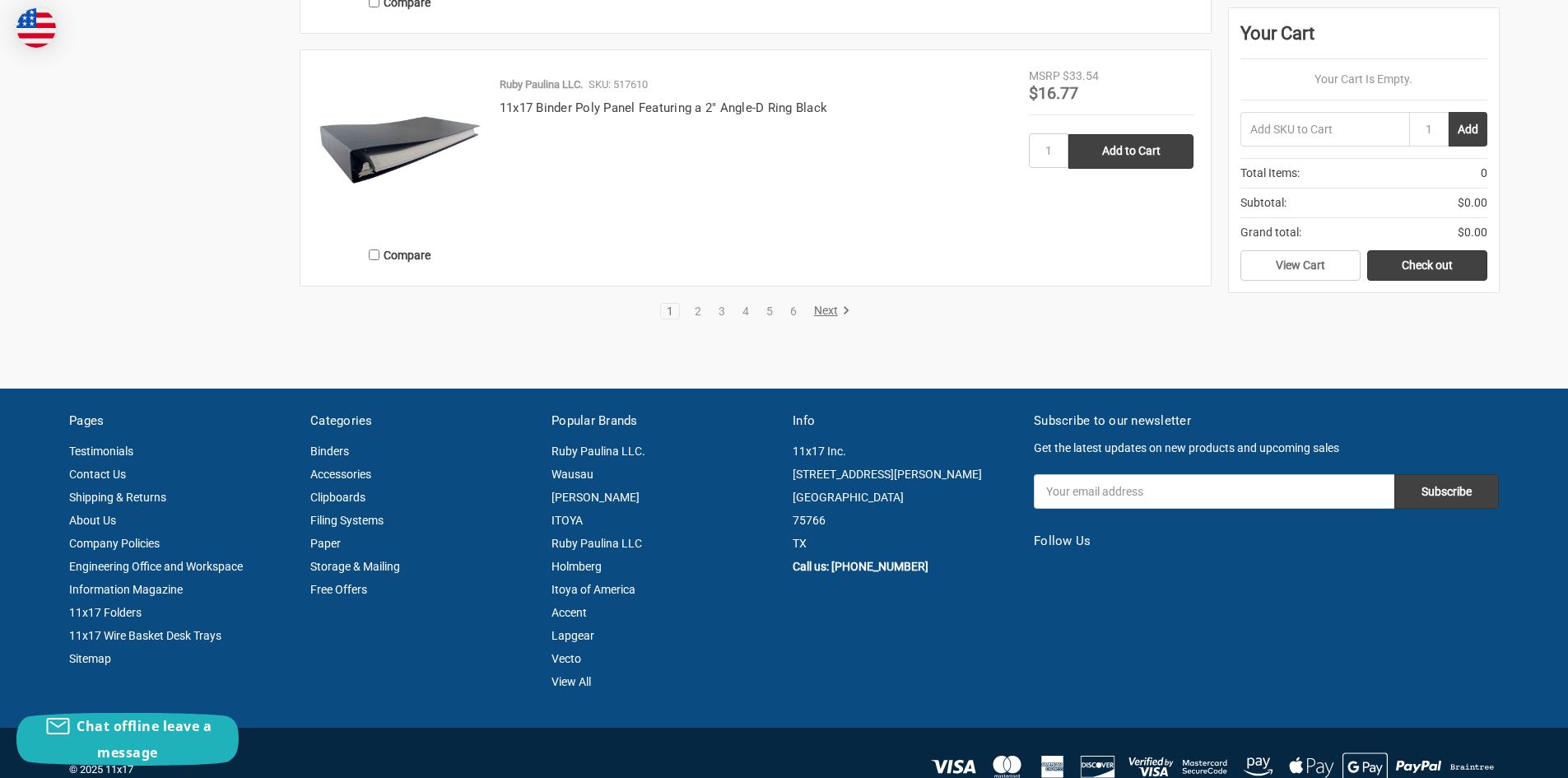
scroll to position [3127, 0]
